Goal: Task Accomplishment & Management: Manage account settings

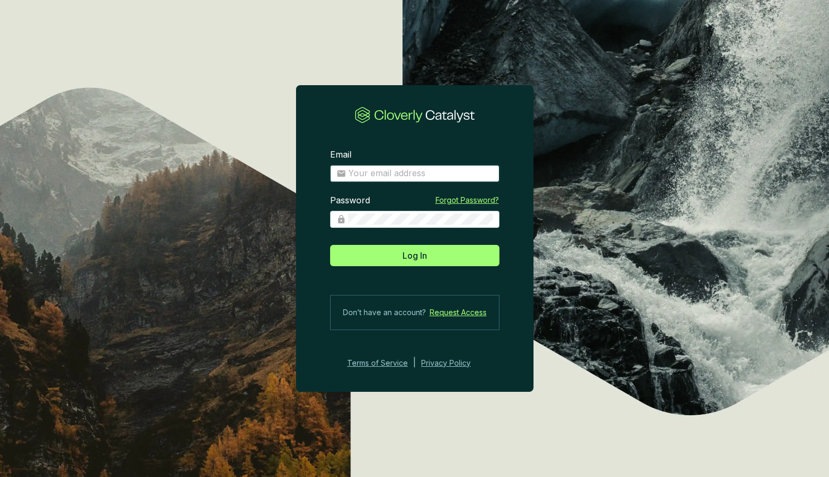
click at [381, 175] on input "Email" at bounding box center [420, 174] width 145 height 12
type input "[EMAIL_ADDRESS][DOMAIN_NAME]"
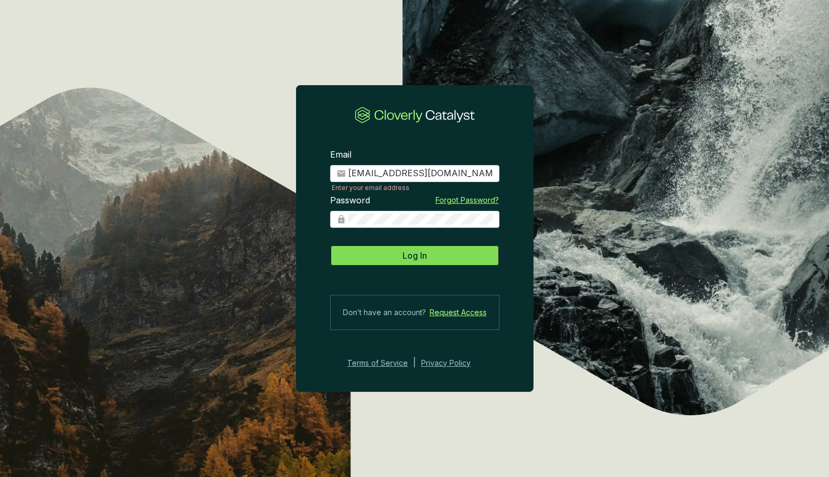
click at [420, 249] on span "Log In" at bounding box center [415, 255] width 24 height 13
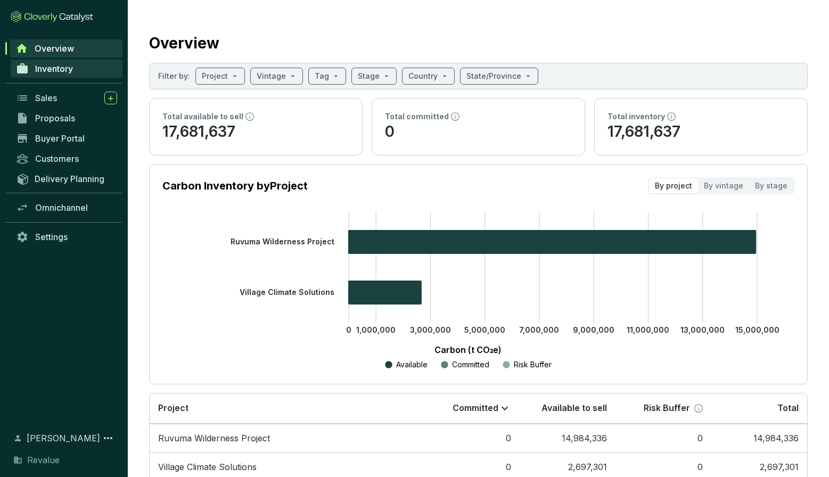
click at [79, 65] on link "Inventory" at bounding box center [67, 69] width 112 height 18
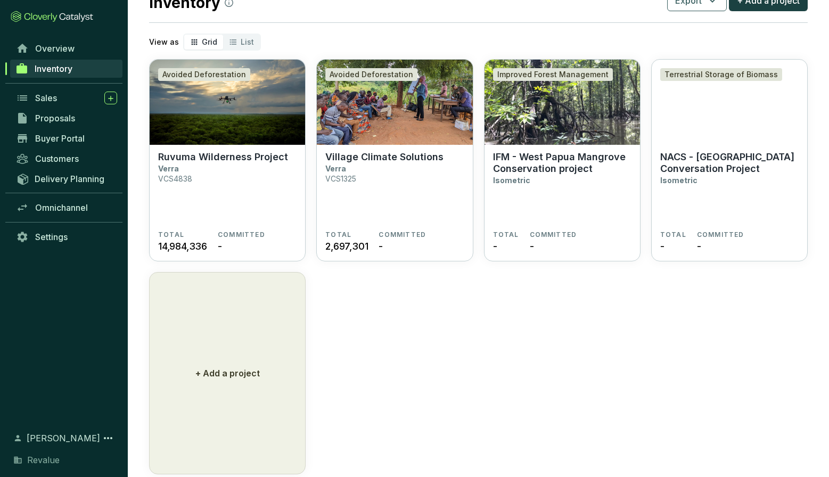
scroll to position [44, 0]
